Goal: Transaction & Acquisition: Purchase product/service

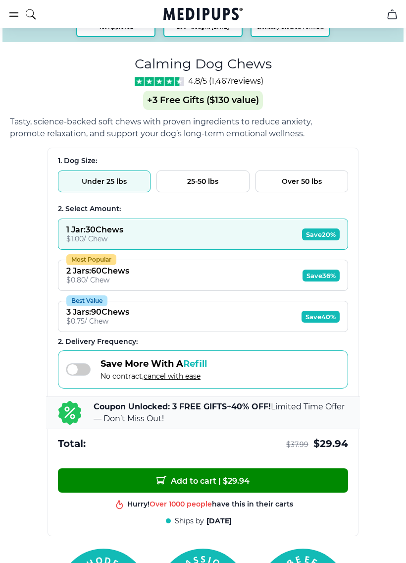
scroll to position [535, 0]
click at [288, 275] on button "Most Popular 2 Jars : 60 Chews $ 0.80 / Chew Save 36%" at bounding box center [203, 275] width 290 height 31
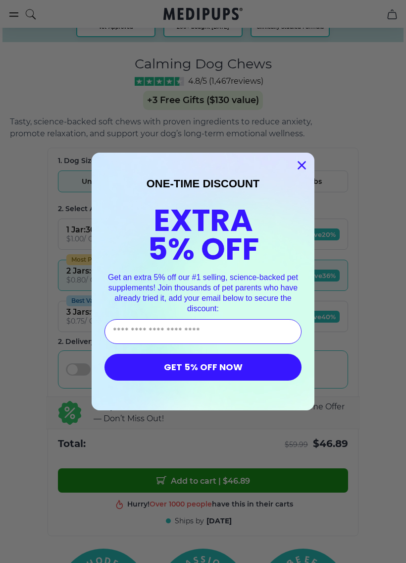
type input "**********"
click at [273, 366] on button "GET 5% OFF NOW" at bounding box center [203, 367] width 197 height 27
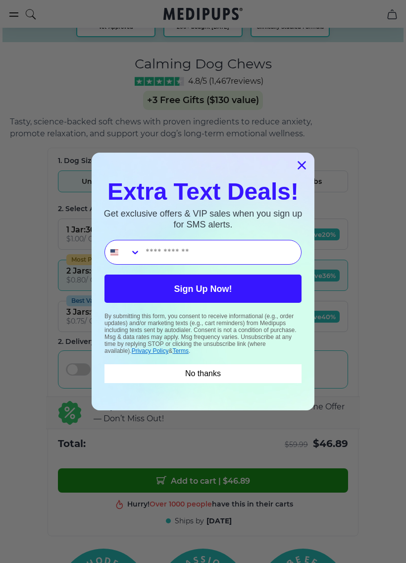
click at [271, 248] on input "Phone Number" at bounding box center [221, 252] width 161 height 24
type input "**********"
click at [276, 283] on button "Sign Up Now!" at bounding box center [203, 288] width 197 height 28
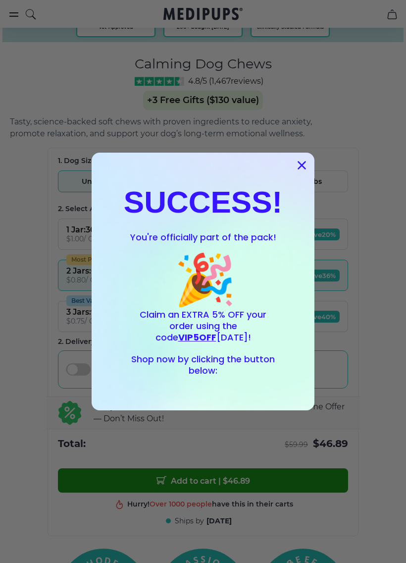
click at [302, 163] on circle "Close dialog" at bounding box center [302, 165] width 16 height 16
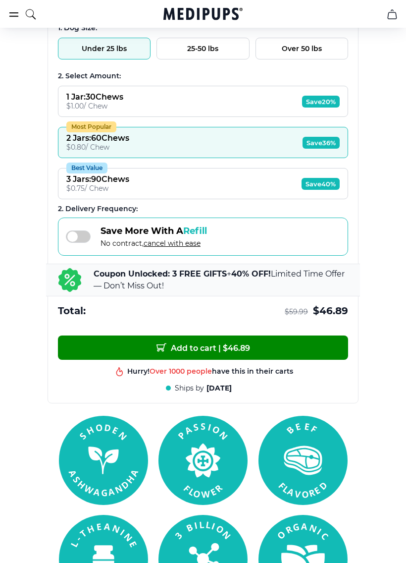
scroll to position [675, 0]
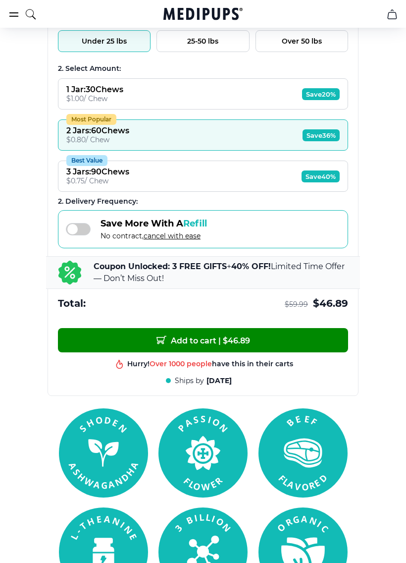
click at [222, 346] on span "Add to cart | $ 46.89" at bounding box center [204, 340] width 94 height 10
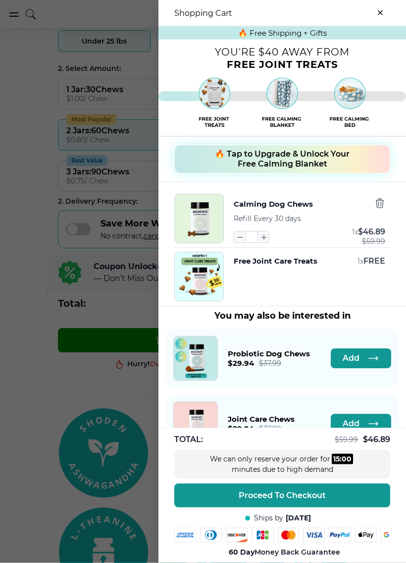
scroll to position [675, 0]
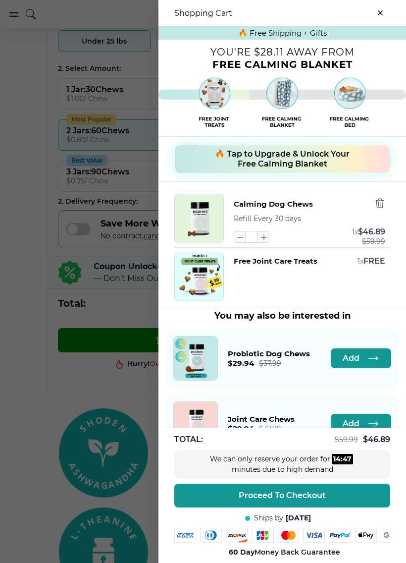
click at [324, 157] on span "🔥 Tap to Upgrade & Unlock Your Free Calming Blanket" at bounding box center [282, 159] width 135 height 20
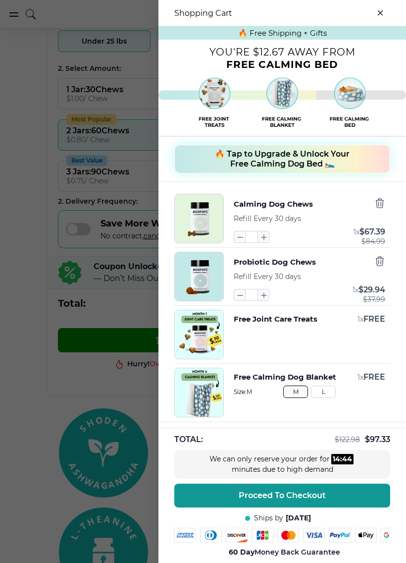
click at [310, 157] on span "🔥 Tap to Upgrade & Unlock Your Free Calming Dog Bed 🛌" at bounding box center [282, 159] width 135 height 20
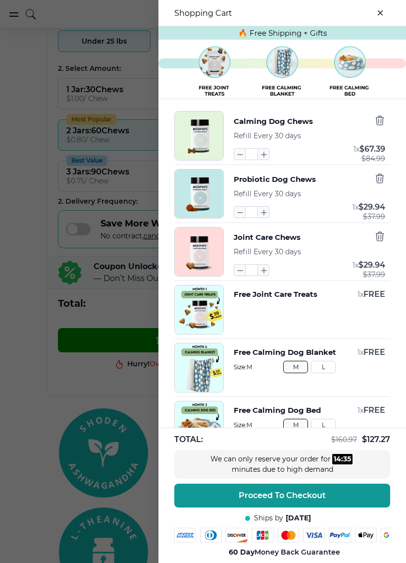
click at [382, 241] on icon "button" at bounding box center [380, 236] width 11 height 11
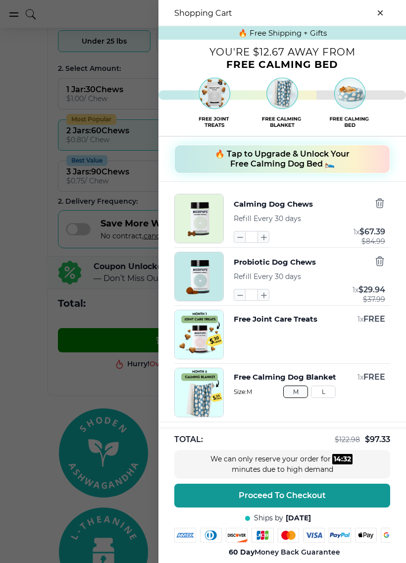
click at [382, 264] on icon "button" at bounding box center [380, 261] width 11 height 11
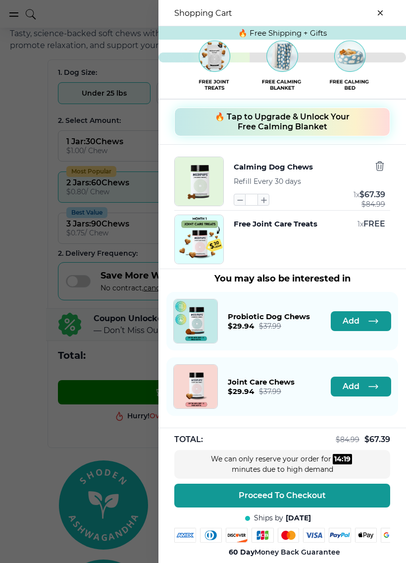
scroll to position [41, 0]
click at [381, 13] on icon "close-cart" at bounding box center [381, 13] width 4 height 4
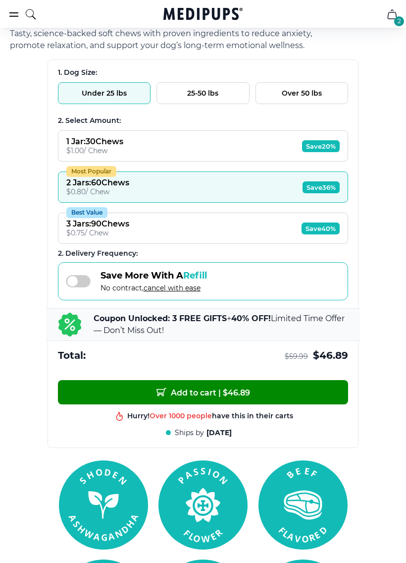
click at [397, 14] on icon "cart" at bounding box center [392, 14] width 12 height 12
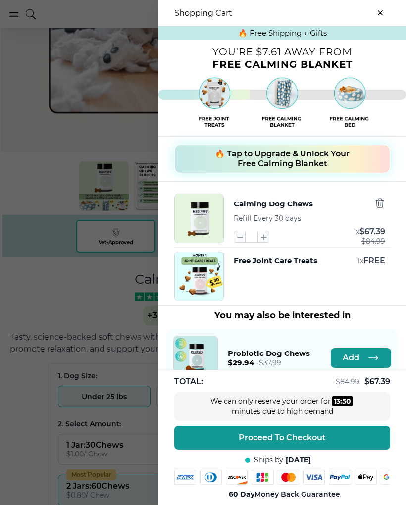
scroll to position [318, 0]
click at [378, 208] on icon "button" at bounding box center [380, 203] width 11 height 11
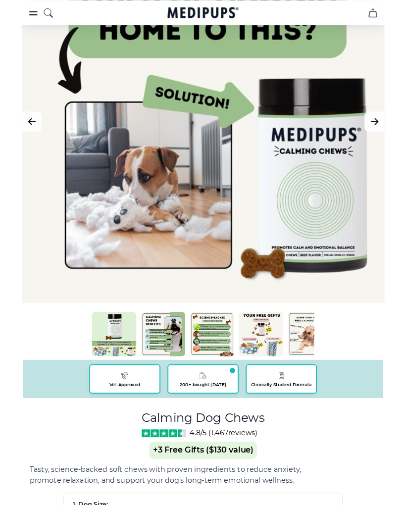
scroll to position [0, 0]
